Goal: Obtain resource: Obtain resource

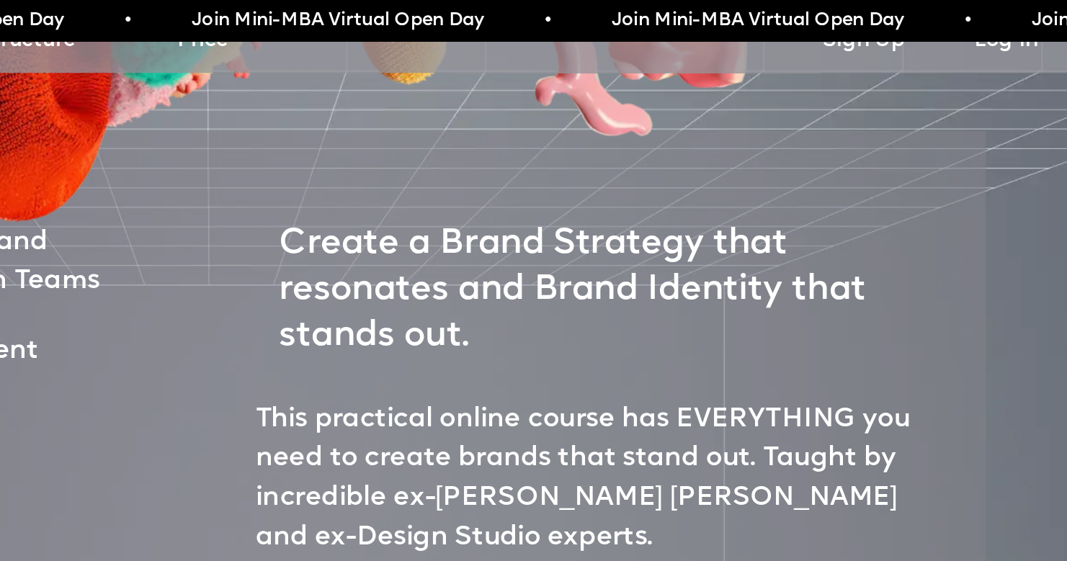
scroll to position [568, 0]
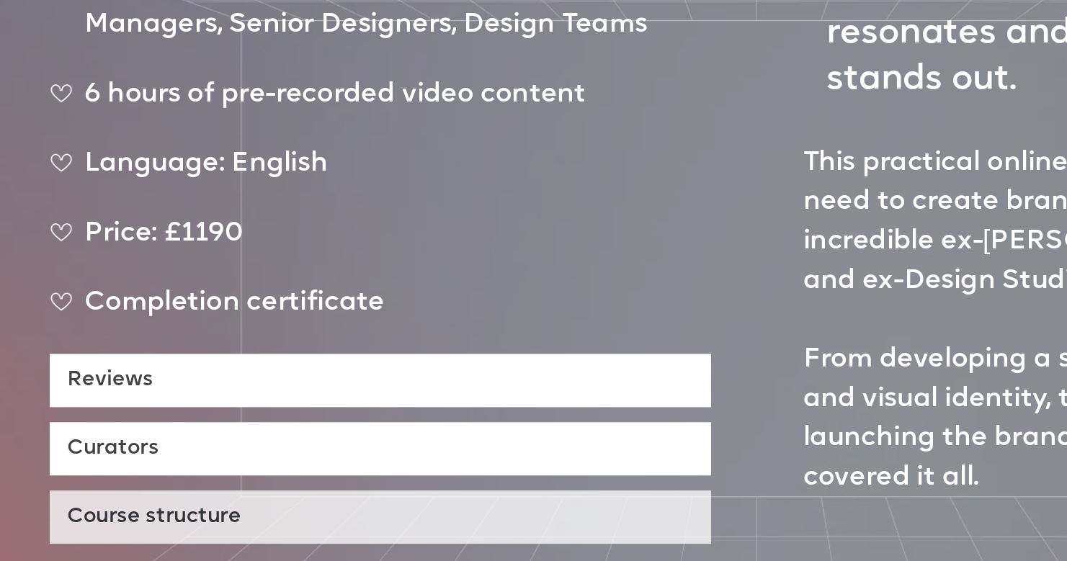
click at [94, 470] on link "Course structure" at bounding box center [299, 486] width 411 height 33
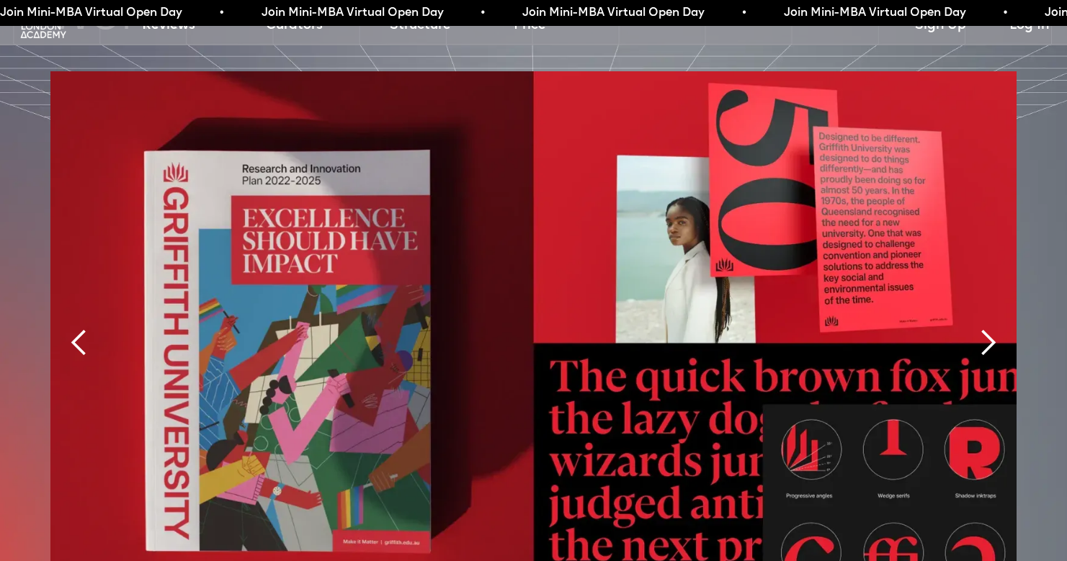
scroll to position [3243, 0]
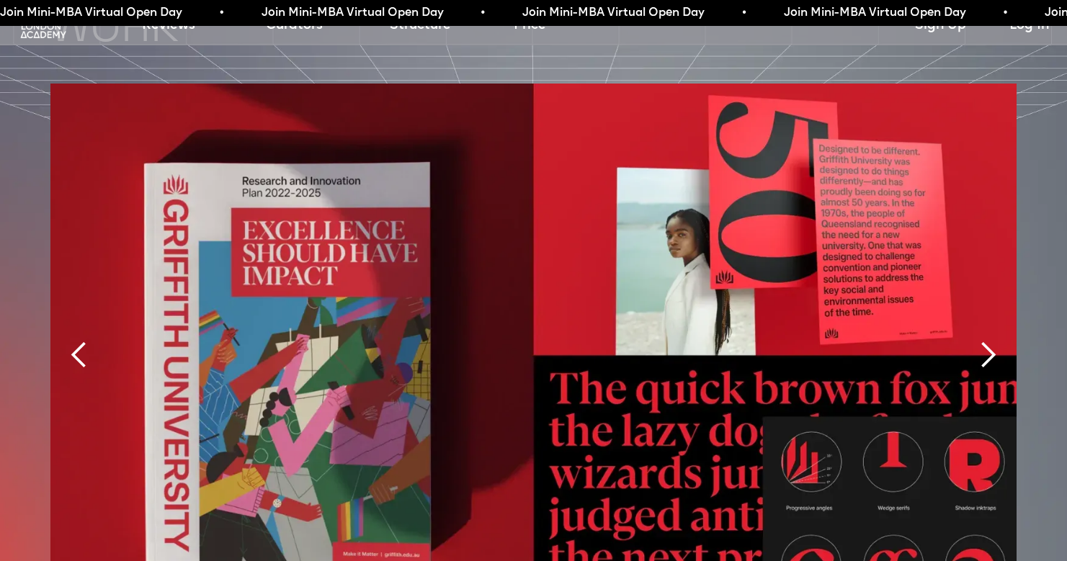
click at [298, 277] on img "1 of 12" at bounding box center [533, 355] width 966 height 543
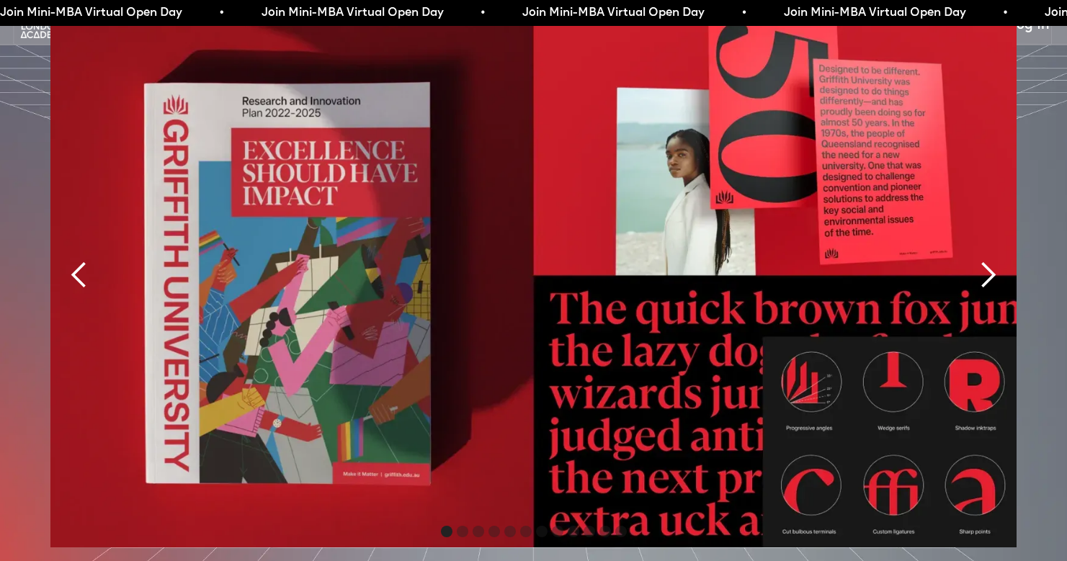
scroll to position [3322, 0]
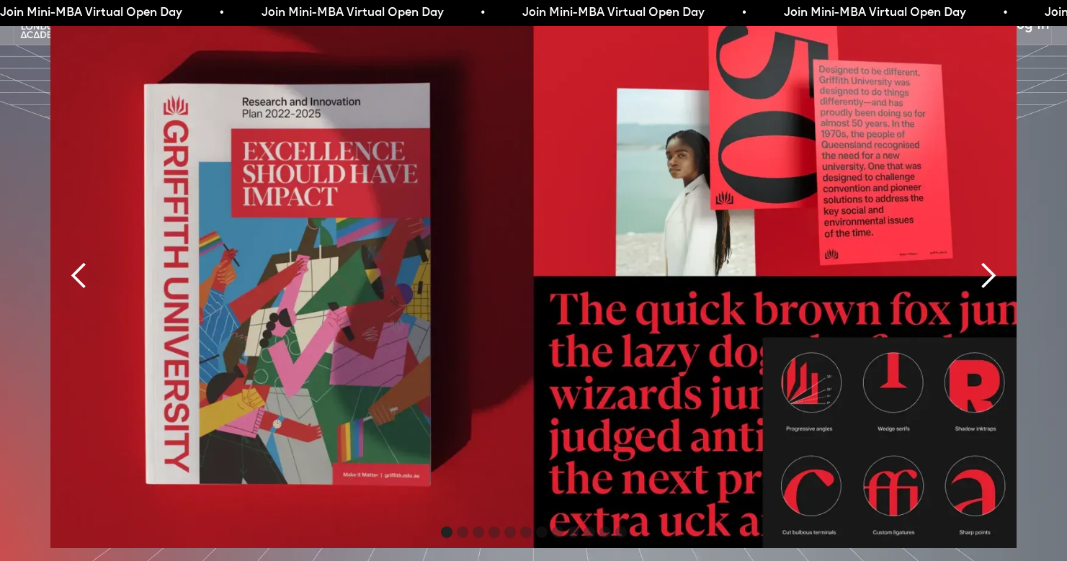
click at [983, 262] on div "next slide" at bounding box center [988, 276] width 29 height 29
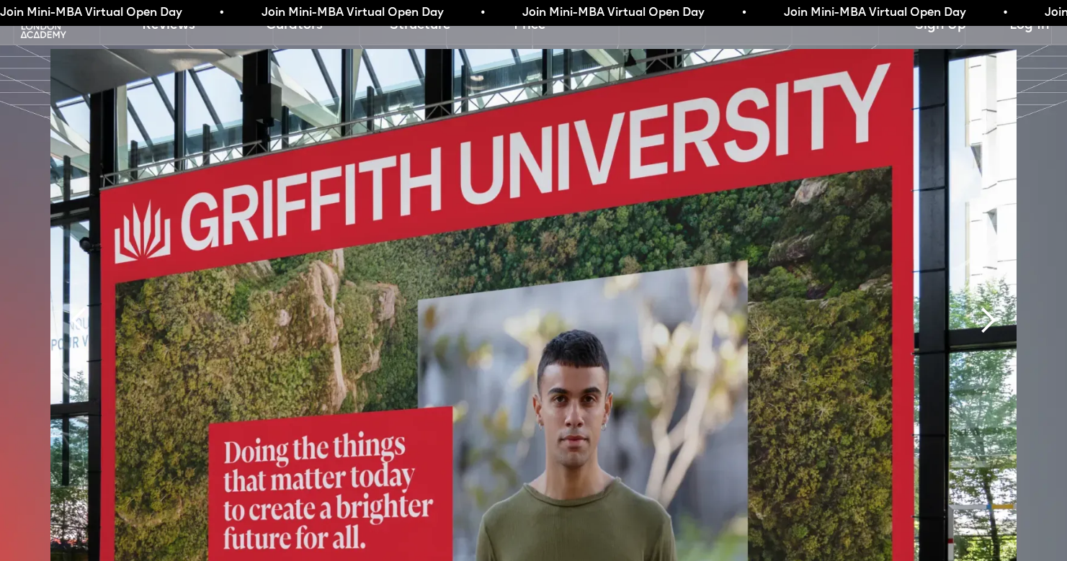
scroll to position [3276, 0]
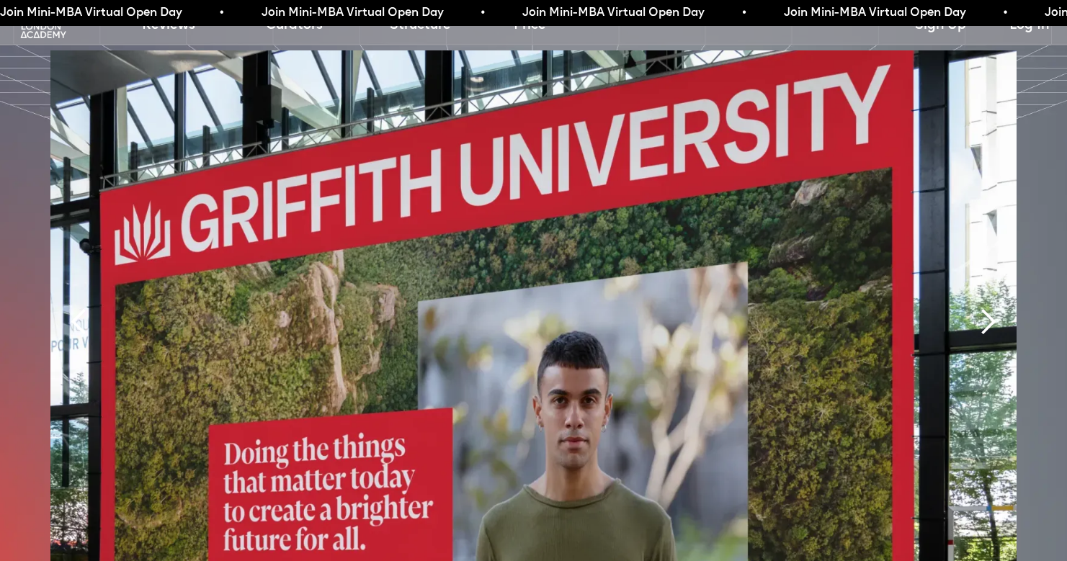
click at [988, 308] on div "next slide" at bounding box center [988, 322] width 29 height 29
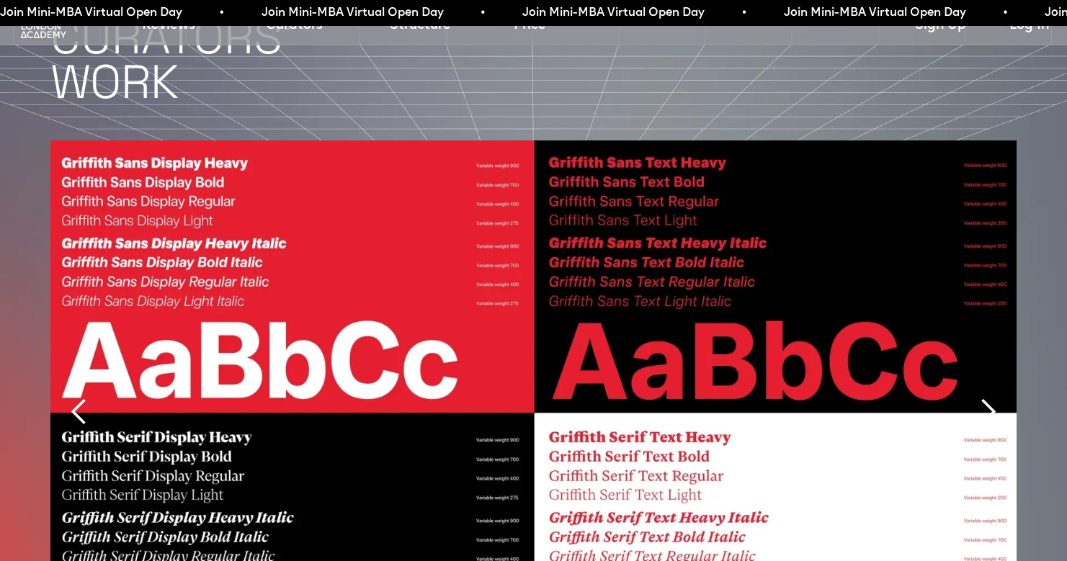
scroll to position [3179, 0]
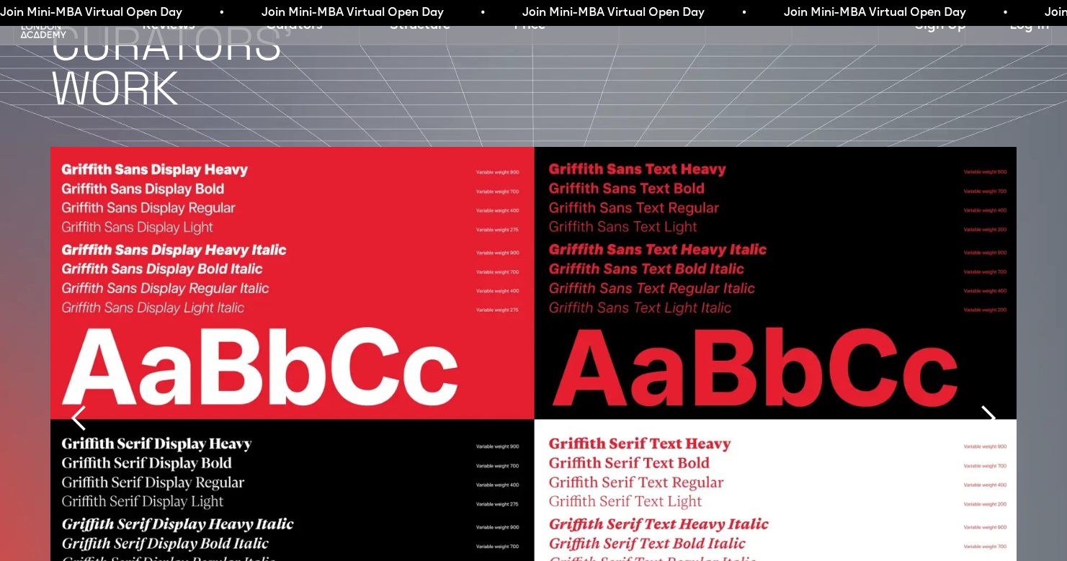
click at [983, 404] on div "next slide" at bounding box center [988, 418] width 29 height 29
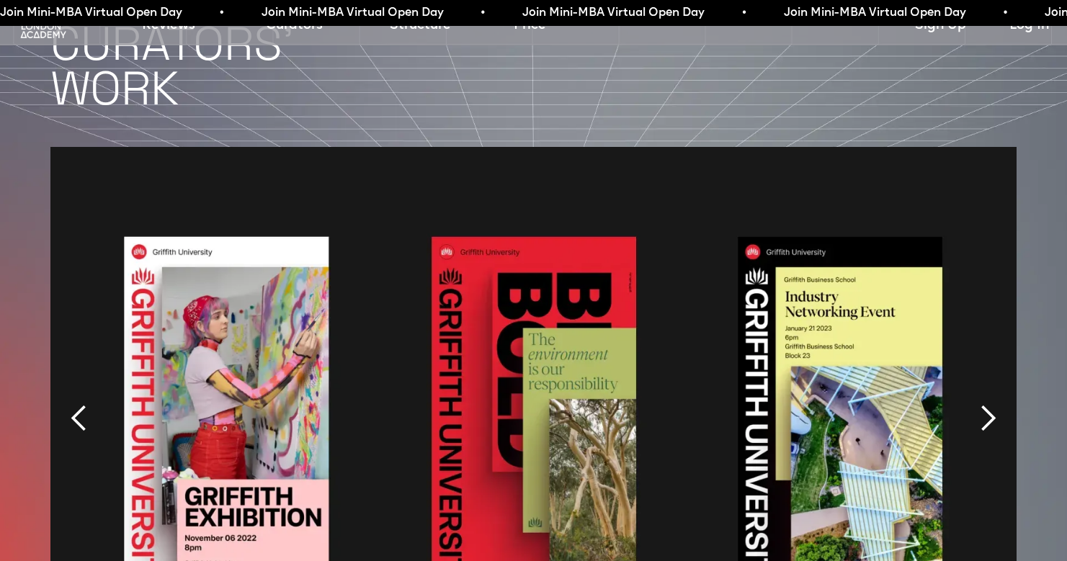
click at [983, 404] on div "next slide" at bounding box center [988, 418] width 29 height 29
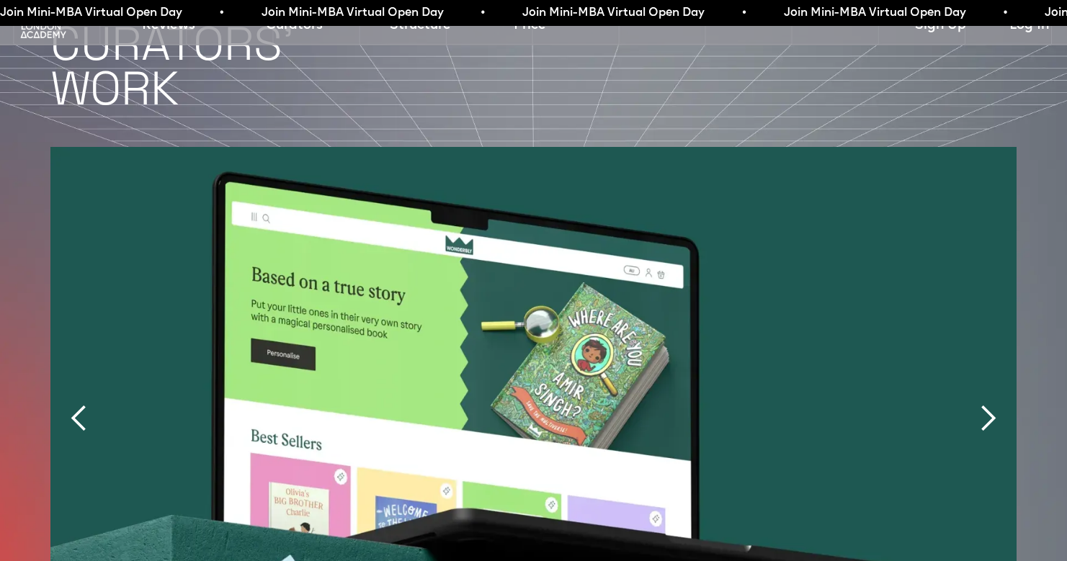
click at [983, 404] on div "next slide" at bounding box center [988, 418] width 29 height 29
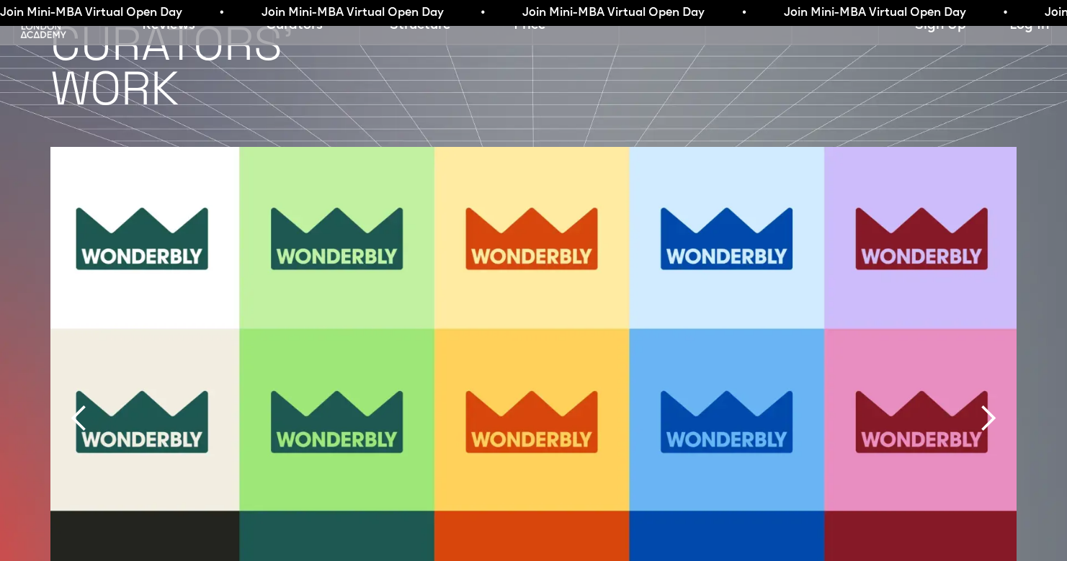
click at [983, 404] on div "next slide" at bounding box center [988, 418] width 29 height 29
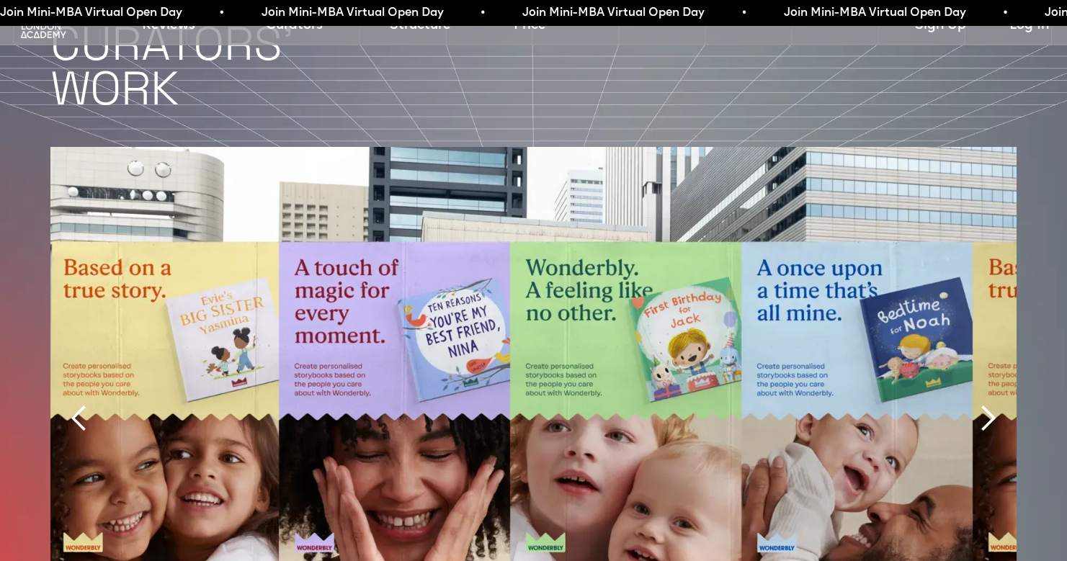
click at [983, 404] on div "next slide" at bounding box center [988, 418] width 29 height 29
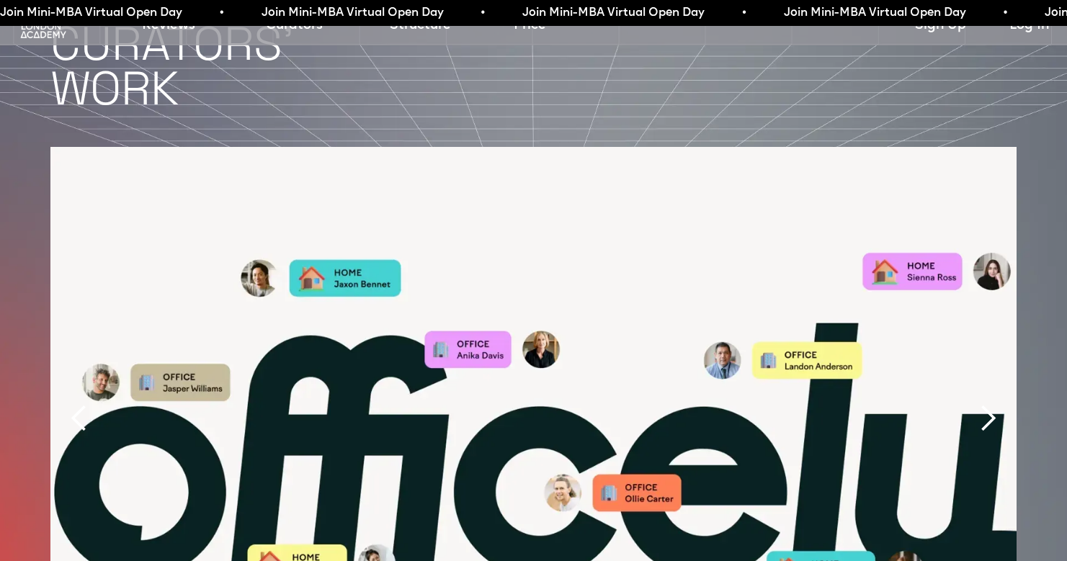
click at [983, 404] on div "next slide" at bounding box center [988, 418] width 29 height 29
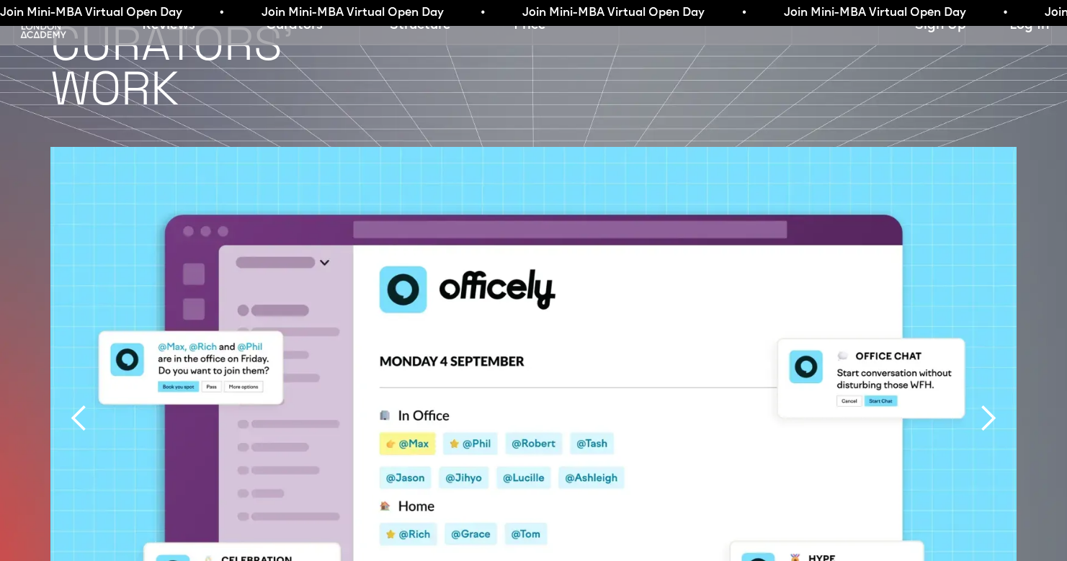
click at [983, 404] on div "next slide" at bounding box center [988, 418] width 29 height 29
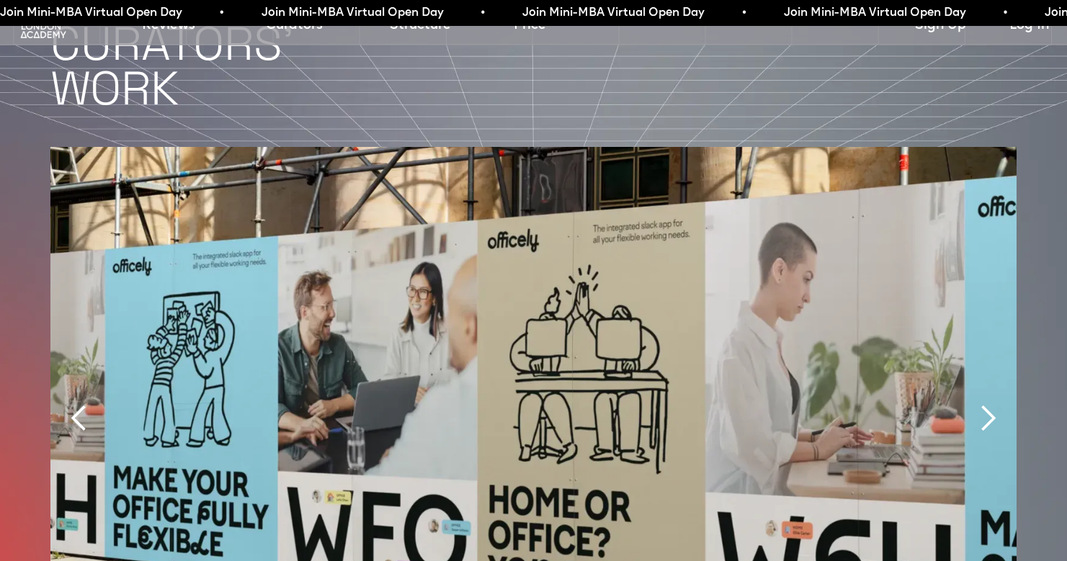
click at [983, 404] on div "next slide" at bounding box center [988, 418] width 29 height 29
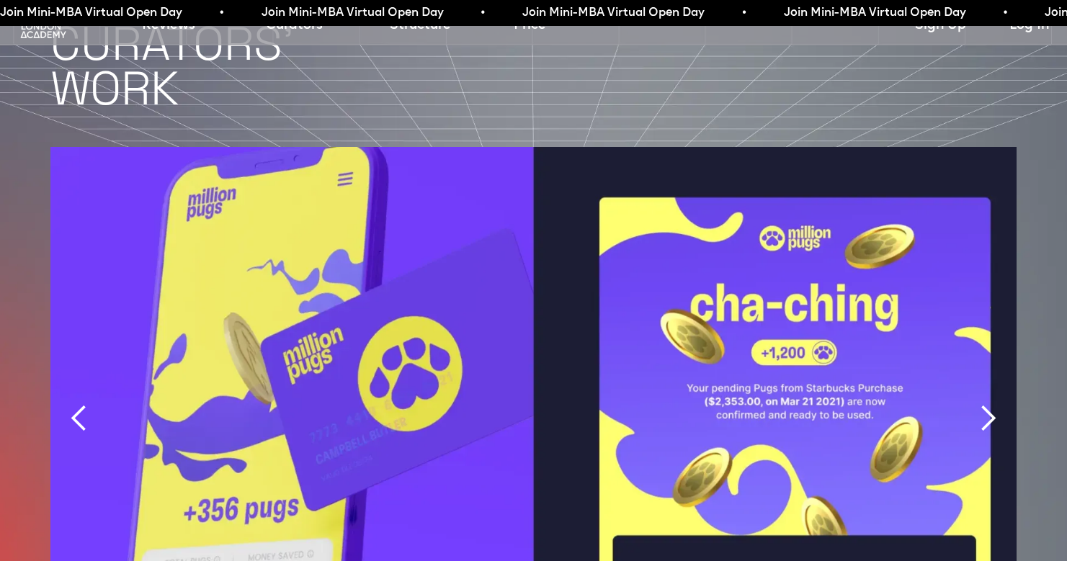
click at [983, 404] on div "next slide" at bounding box center [988, 418] width 29 height 29
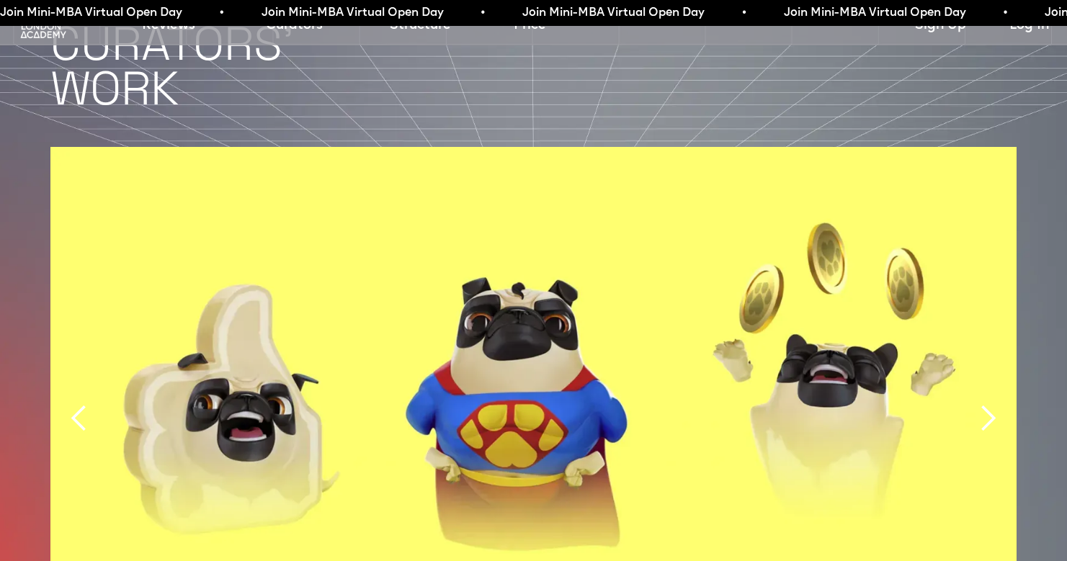
click at [983, 404] on div "next slide" at bounding box center [988, 418] width 29 height 29
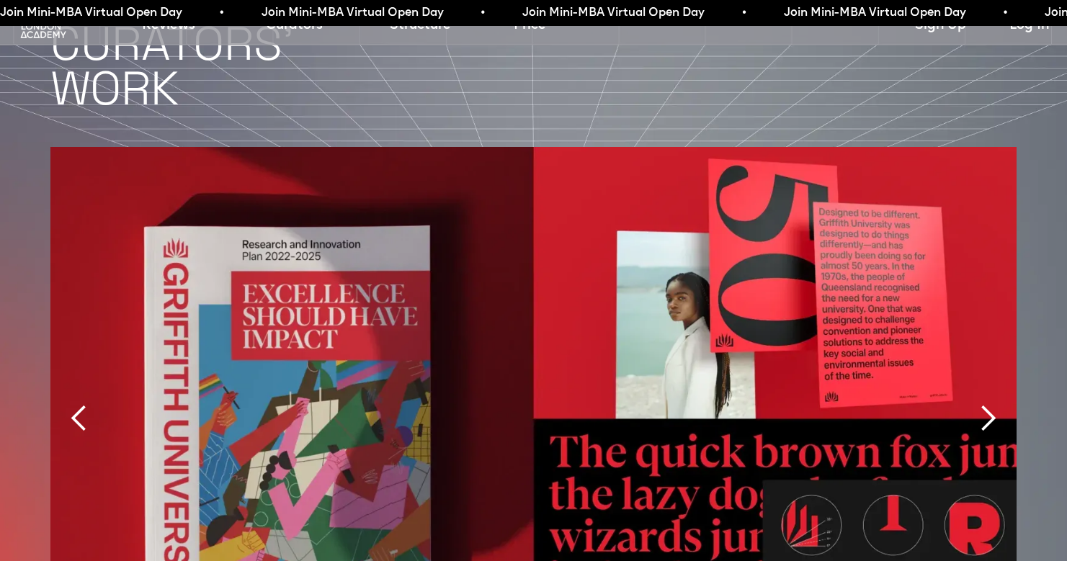
click at [983, 404] on div "next slide" at bounding box center [988, 418] width 29 height 29
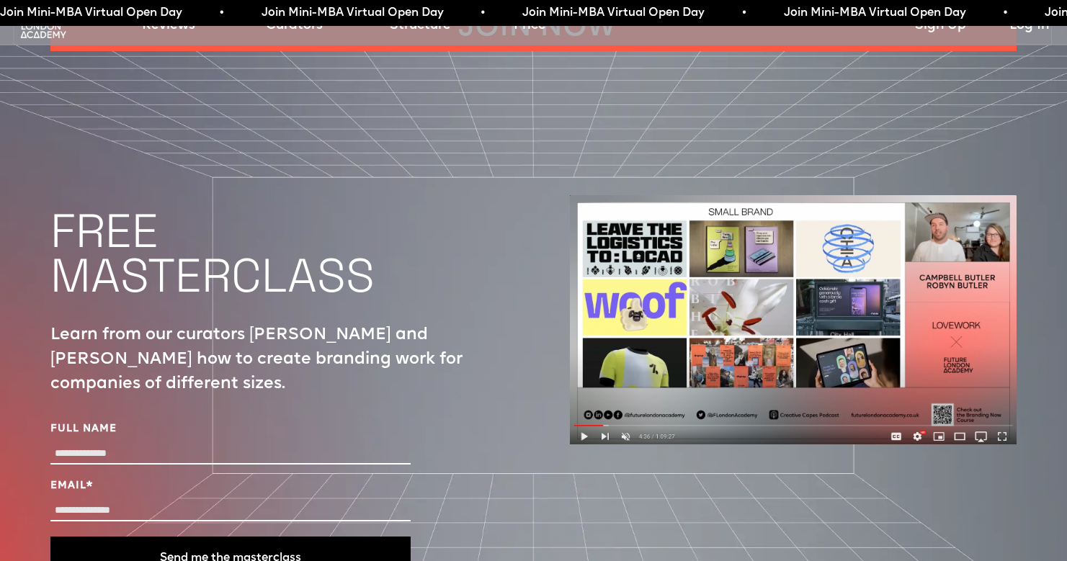
scroll to position [4992, 0]
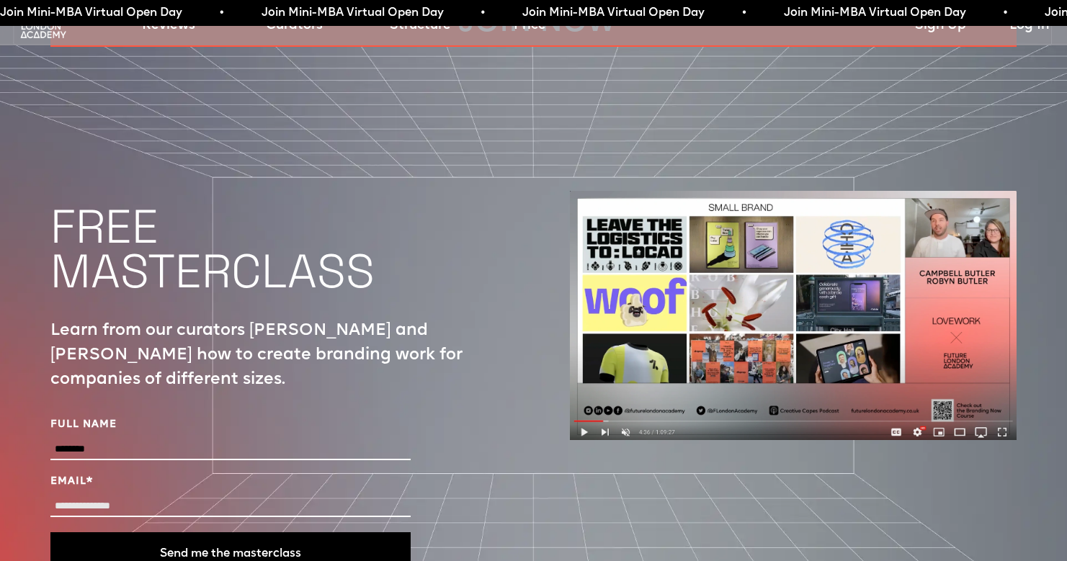
type input "*******"
type input "**********"
click at [186, 533] on button "Send me the masterclass" at bounding box center [230, 554] width 360 height 43
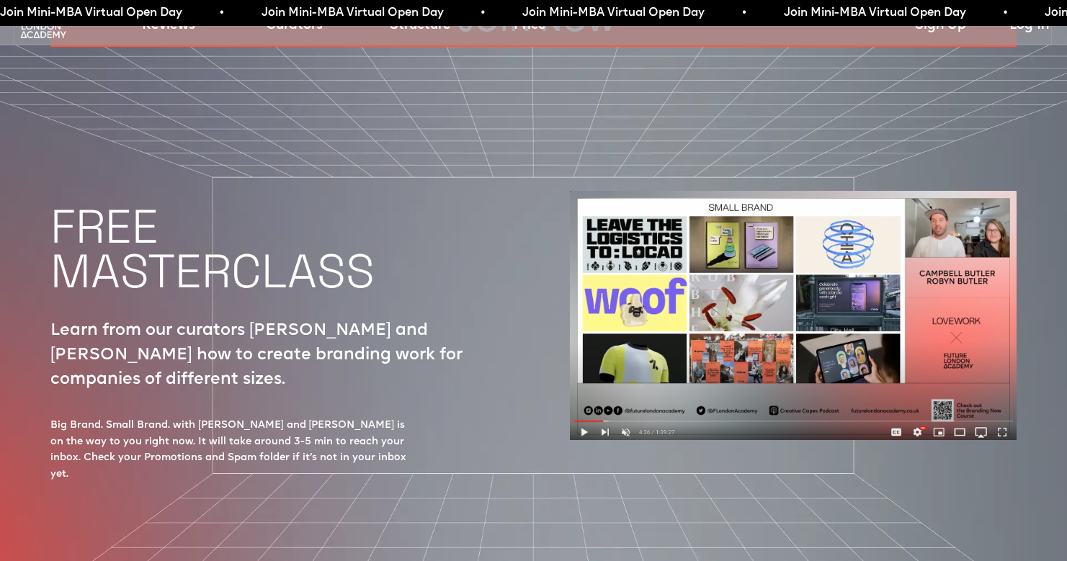
scroll to position [732, 0]
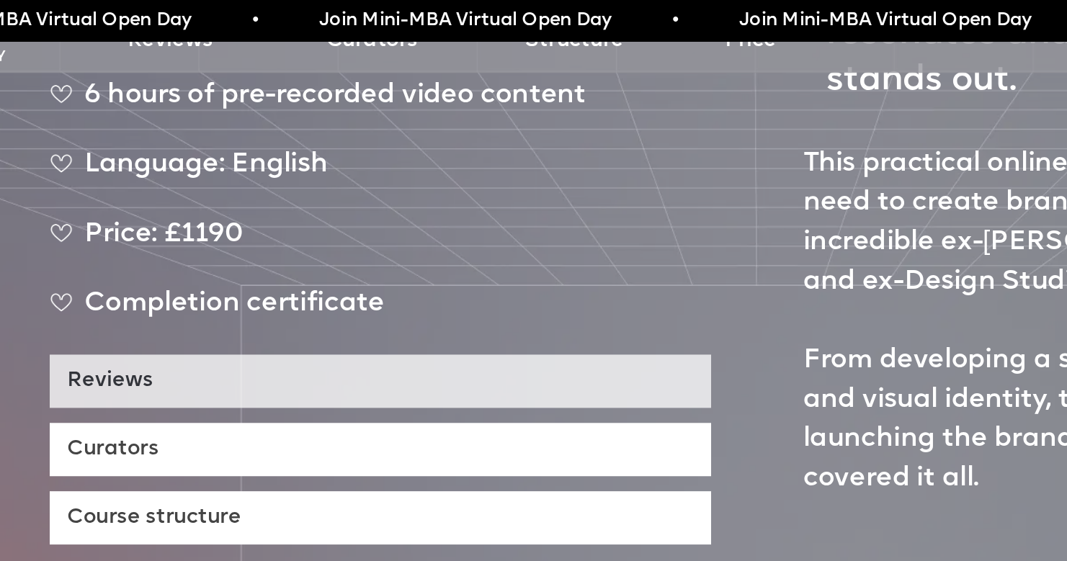
click at [94, 220] on link "Reviews" at bounding box center [299, 236] width 411 height 33
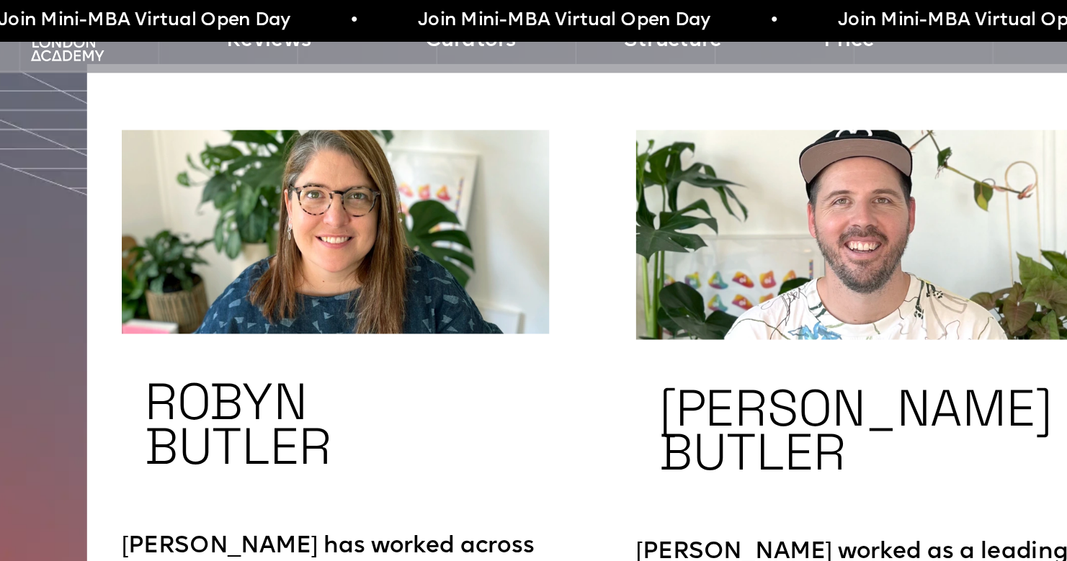
scroll to position [2539, 0]
